Goal: Transaction & Acquisition: Purchase product/service

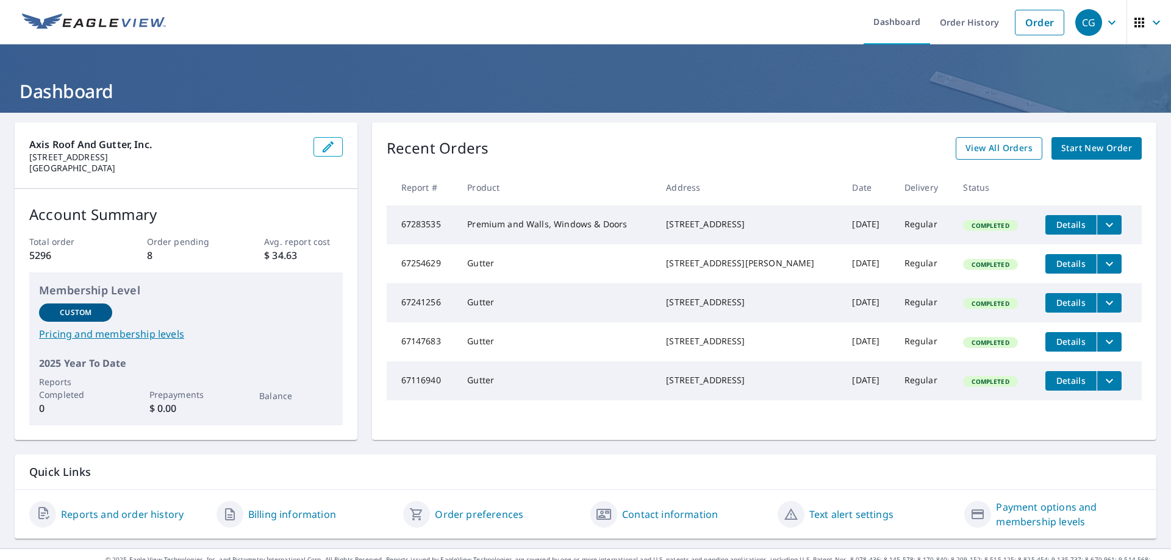
click at [982, 148] on span "View All Orders" at bounding box center [998, 148] width 67 height 15
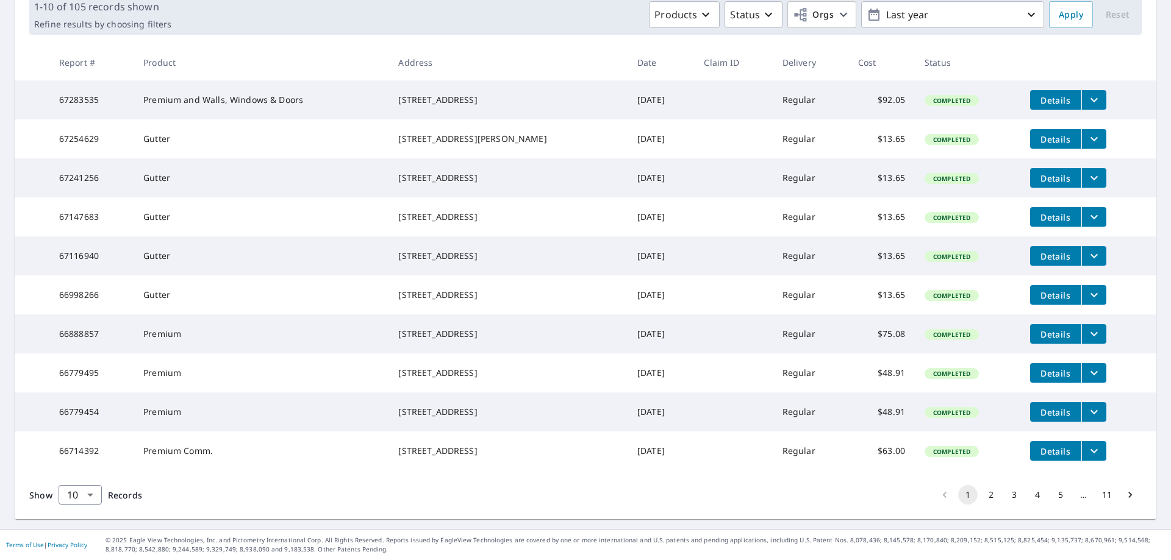
scroll to position [238, 0]
click at [1124, 496] on icon "Go to next page" at bounding box center [1130, 495] width 12 height 12
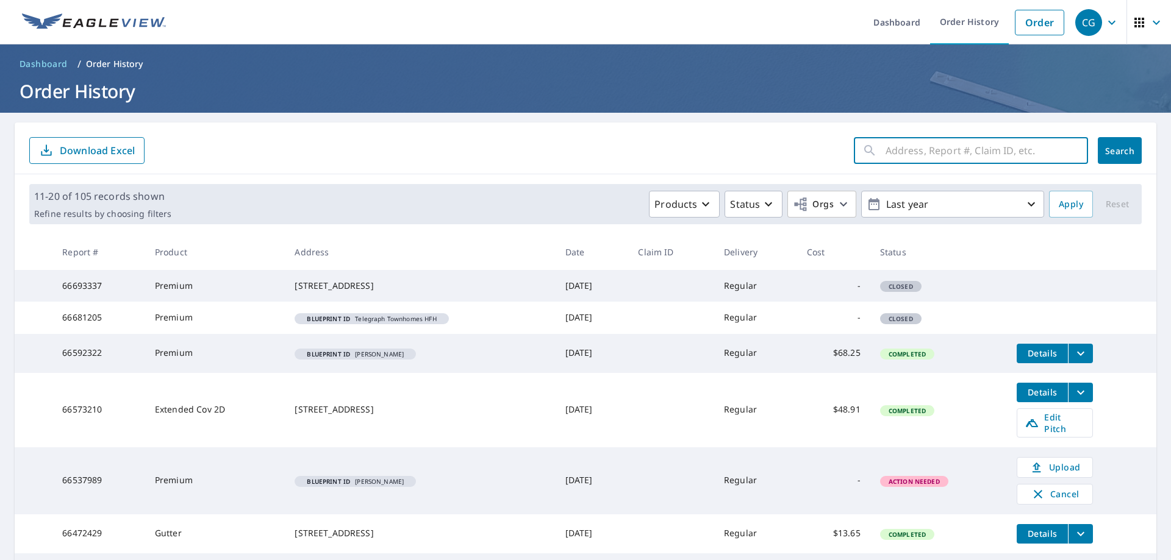
click at [962, 145] on input "text" at bounding box center [986, 151] width 202 height 34
type input "5011"
click button "Search" at bounding box center [1120, 150] width 44 height 27
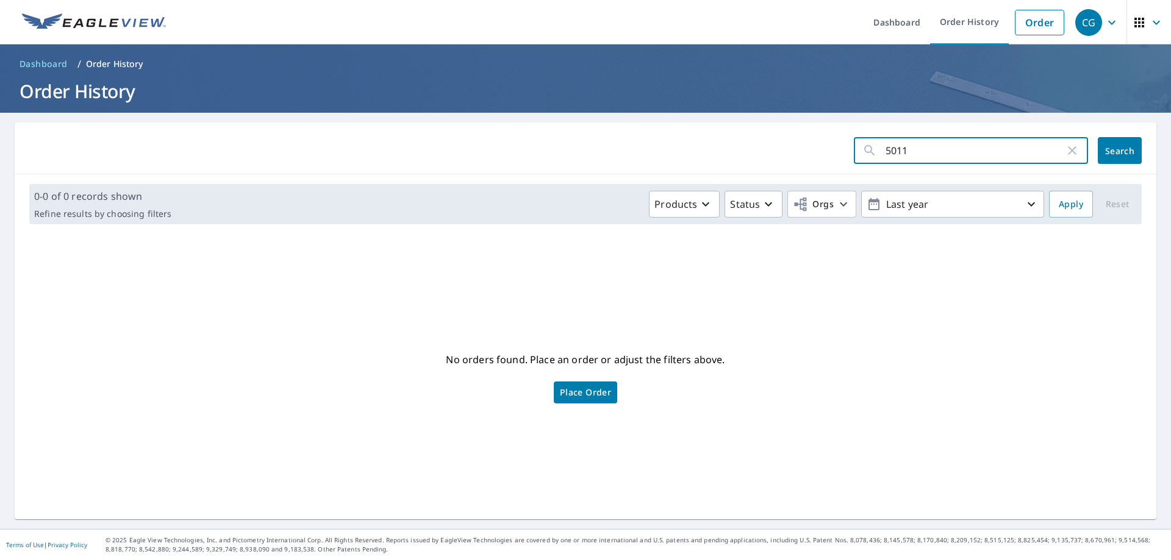
drag, startPoint x: 912, startPoint y: 157, endPoint x: 875, endPoint y: 156, distance: 36.6
click at [875, 156] on div "5011 ​" at bounding box center [971, 150] width 234 height 27
type input "arcadia"
click button "Search" at bounding box center [1120, 150] width 44 height 27
click at [854, 157] on div "arcadia ​" at bounding box center [971, 150] width 234 height 27
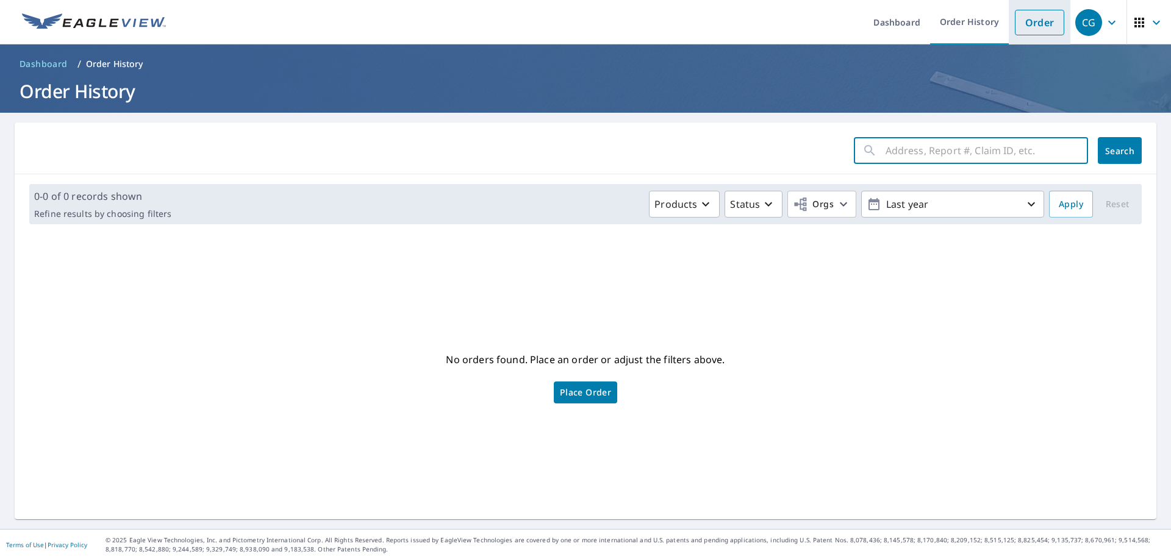
click at [1023, 19] on link "Order" at bounding box center [1039, 23] width 49 height 26
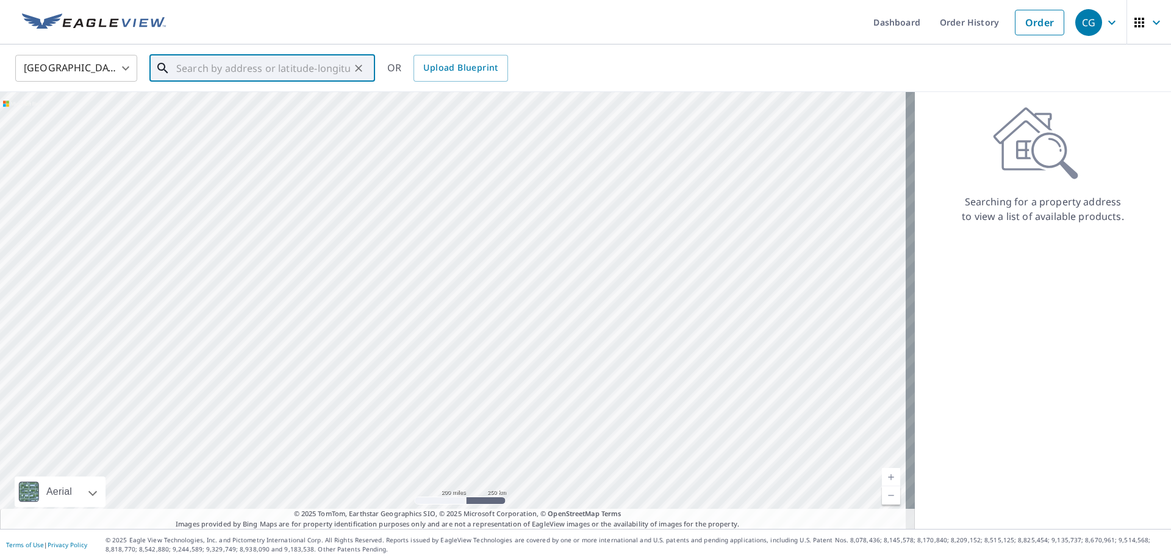
click at [209, 77] on input "text" at bounding box center [263, 68] width 174 height 34
click at [255, 118] on p "[GEOGRAPHIC_DATA]" at bounding box center [269, 117] width 191 height 12
type input "[STREET_ADDRESS]"
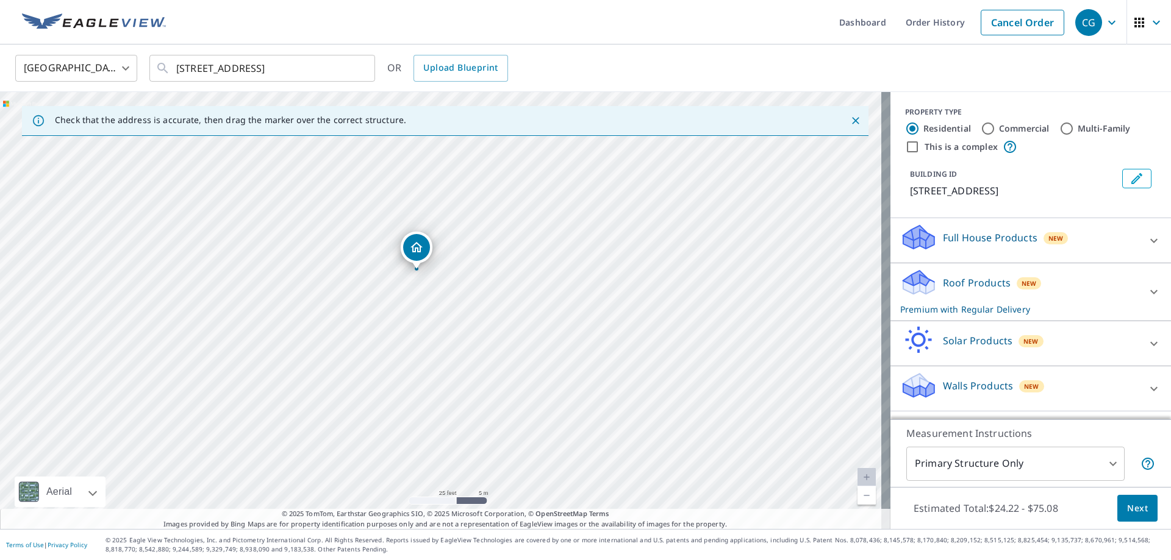
click at [1150, 291] on icon at bounding box center [1153, 292] width 15 height 15
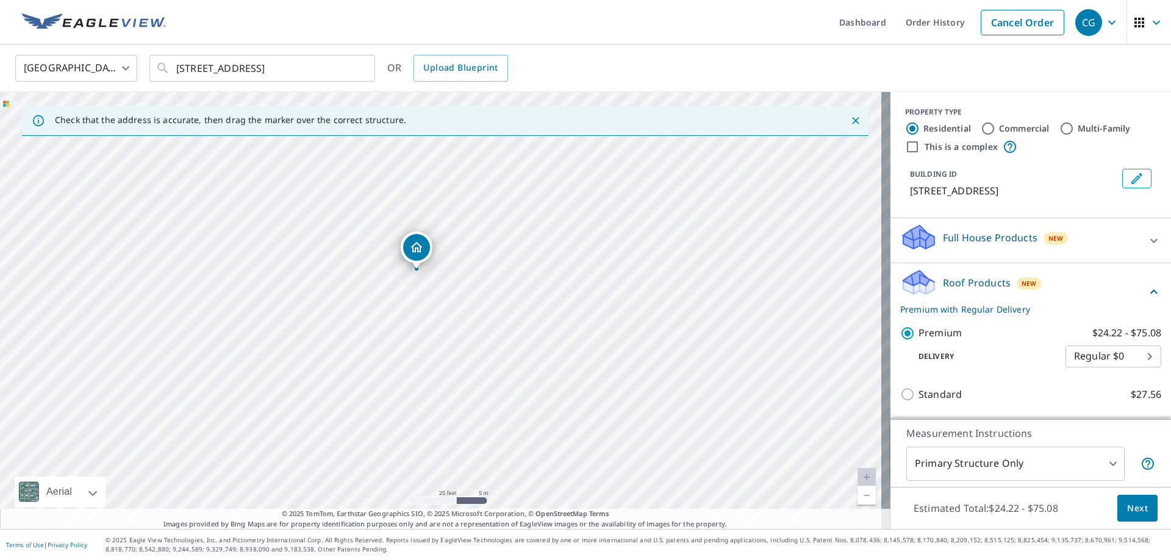
click at [1146, 241] on icon at bounding box center [1153, 241] width 15 height 15
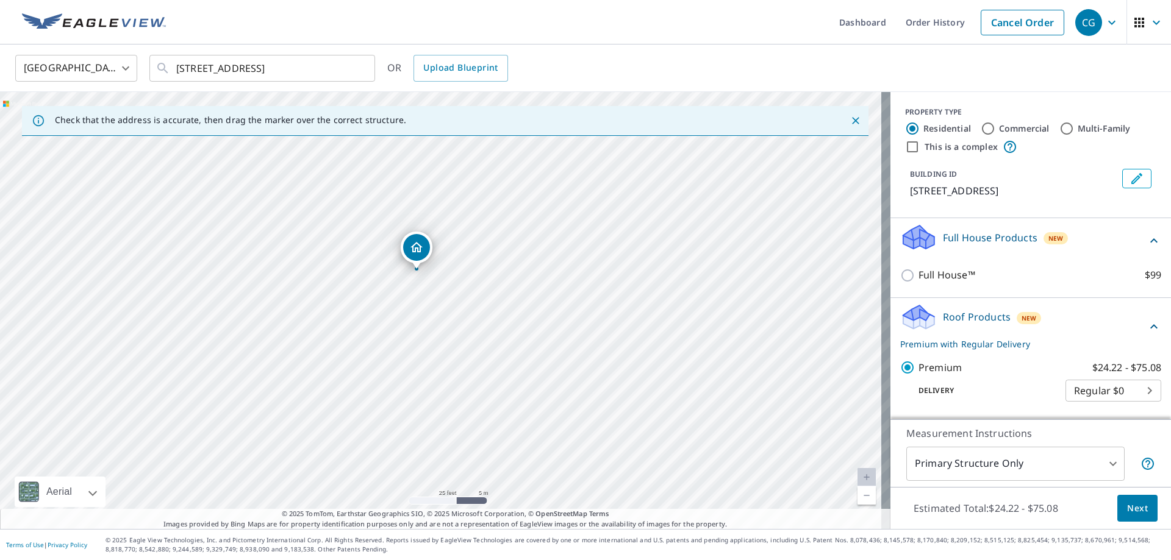
click at [1146, 327] on icon at bounding box center [1153, 327] width 15 height 15
click at [1150, 241] on icon at bounding box center [1153, 240] width 7 height 4
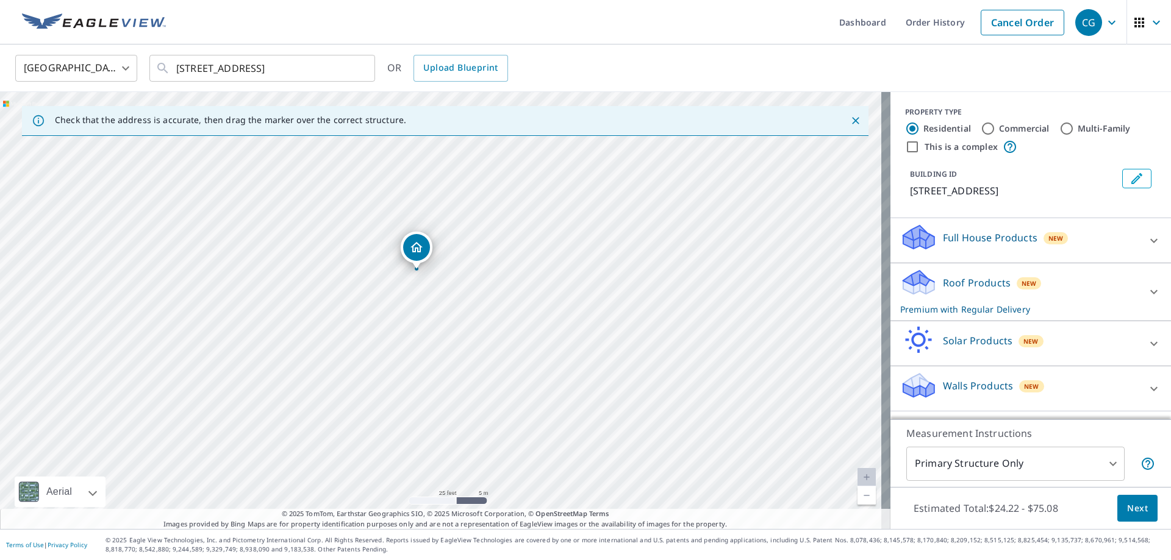
click at [1127, 512] on span "Next" at bounding box center [1137, 508] width 21 height 15
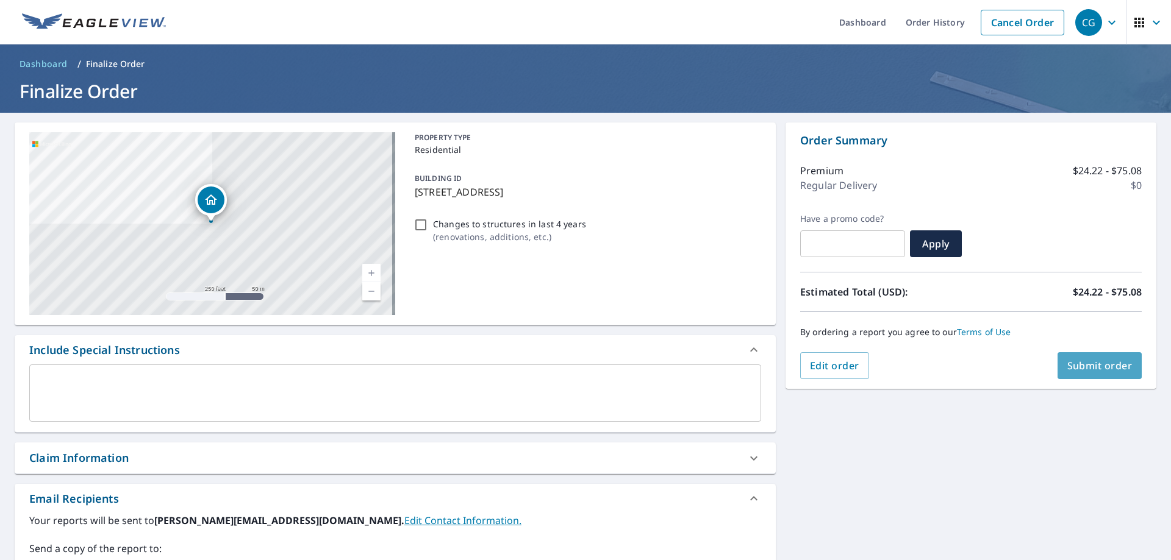
click at [1103, 373] on button "Submit order" at bounding box center [1099, 365] width 85 height 27
checkbox input "true"
